Goal: Task Accomplishment & Management: Complete application form

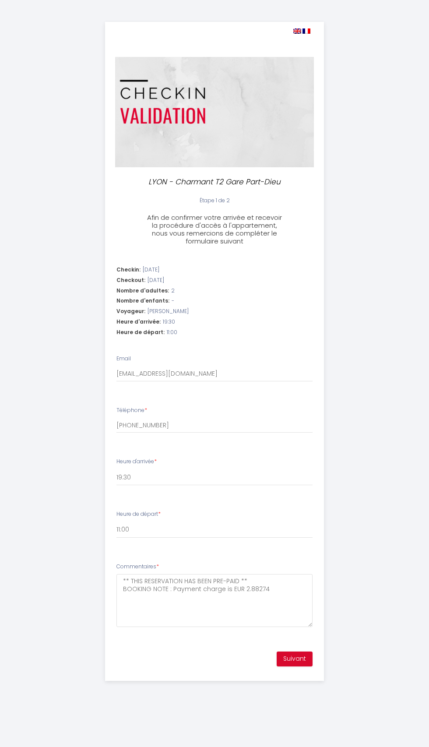
select select "19:30"
select select "11:00"
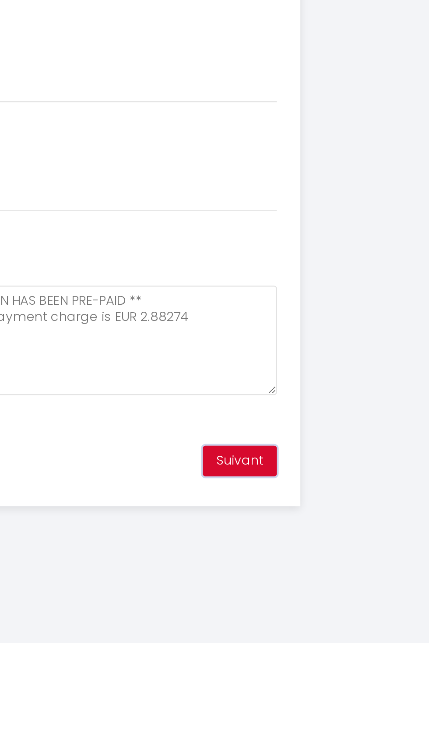
click at [300, 658] on button "Suivant" at bounding box center [295, 659] width 36 height 15
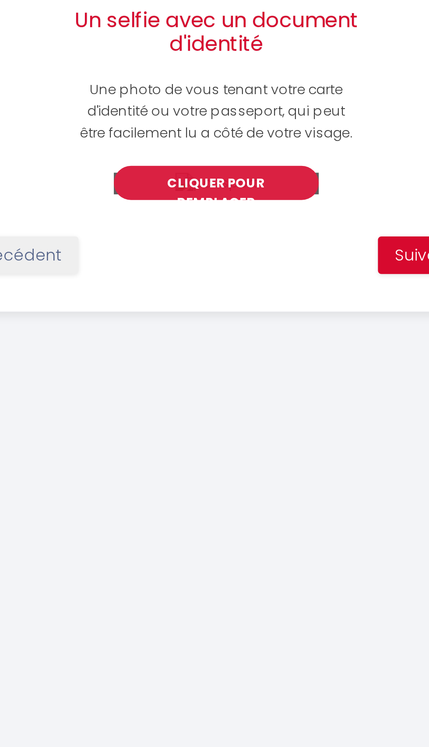
click at [228, 340] on button "Cliquer pour remplacer" at bounding box center [214, 333] width 79 height 13
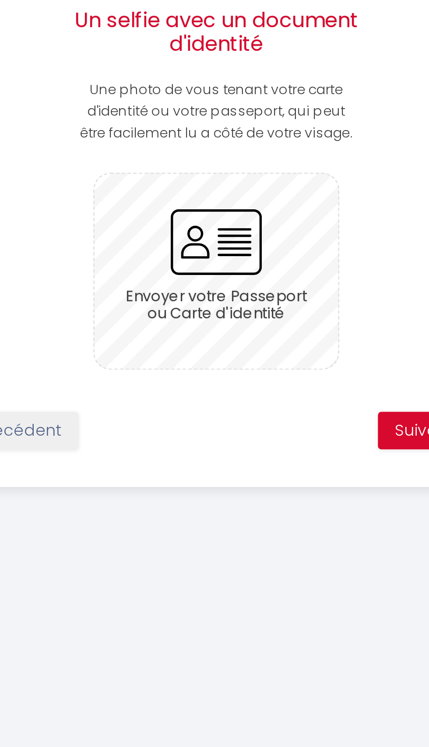
click at [217, 364] on input "file" at bounding box center [215, 367] width 94 height 75
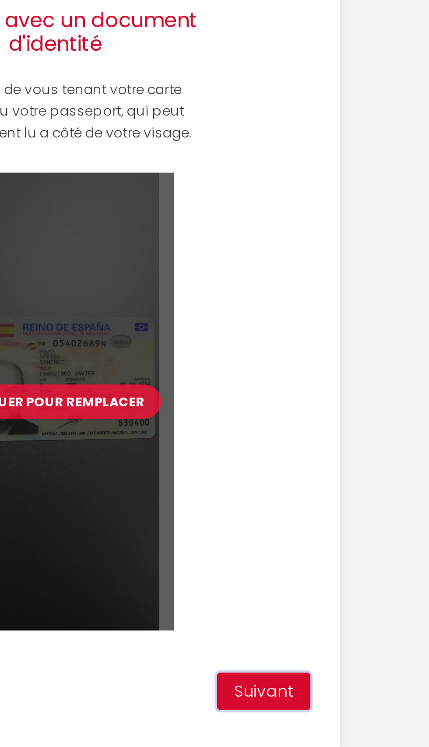
click at [300, 532] on button "Suivant" at bounding box center [295, 529] width 36 height 15
